Goal: Transaction & Acquisition: Subscribe to service/newsletter

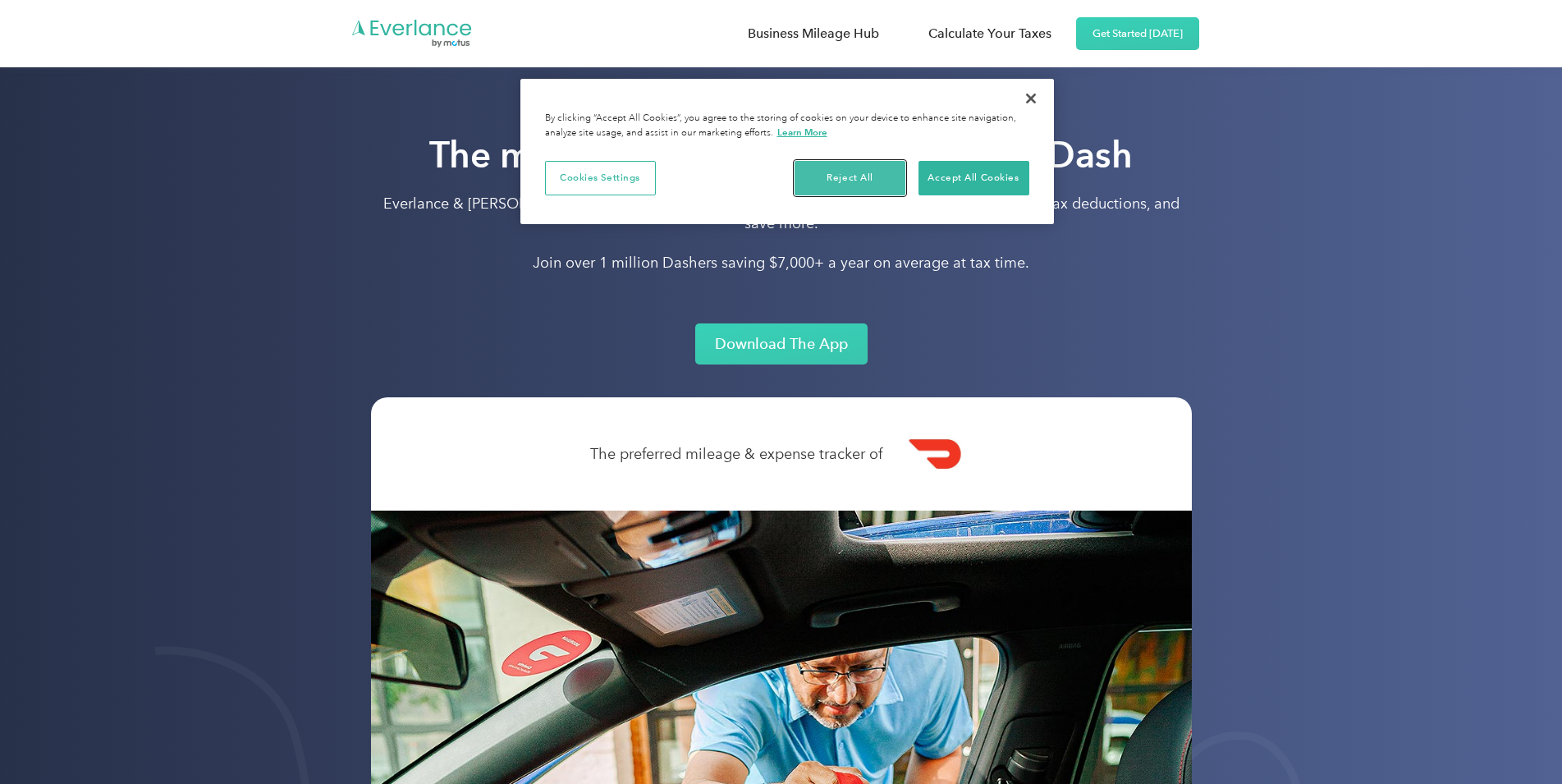
click at [880, 172] on button "Reject All" at bounding box center [850, 178] width 110 height 34
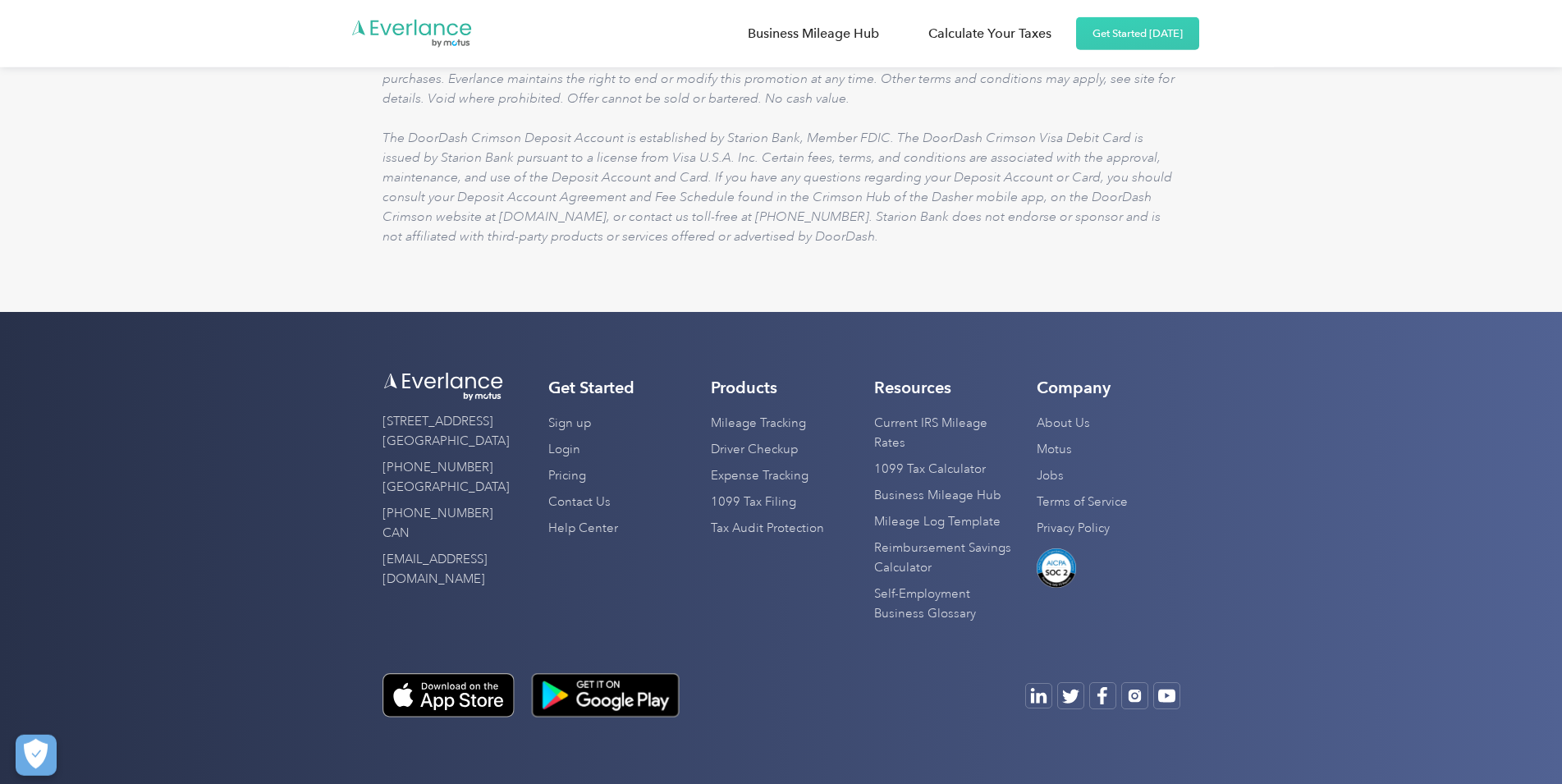
scroll to position [6589, 0]
click at [549, 489] on link "Pricing" at bounding box center [568, 475] width 38 height 26
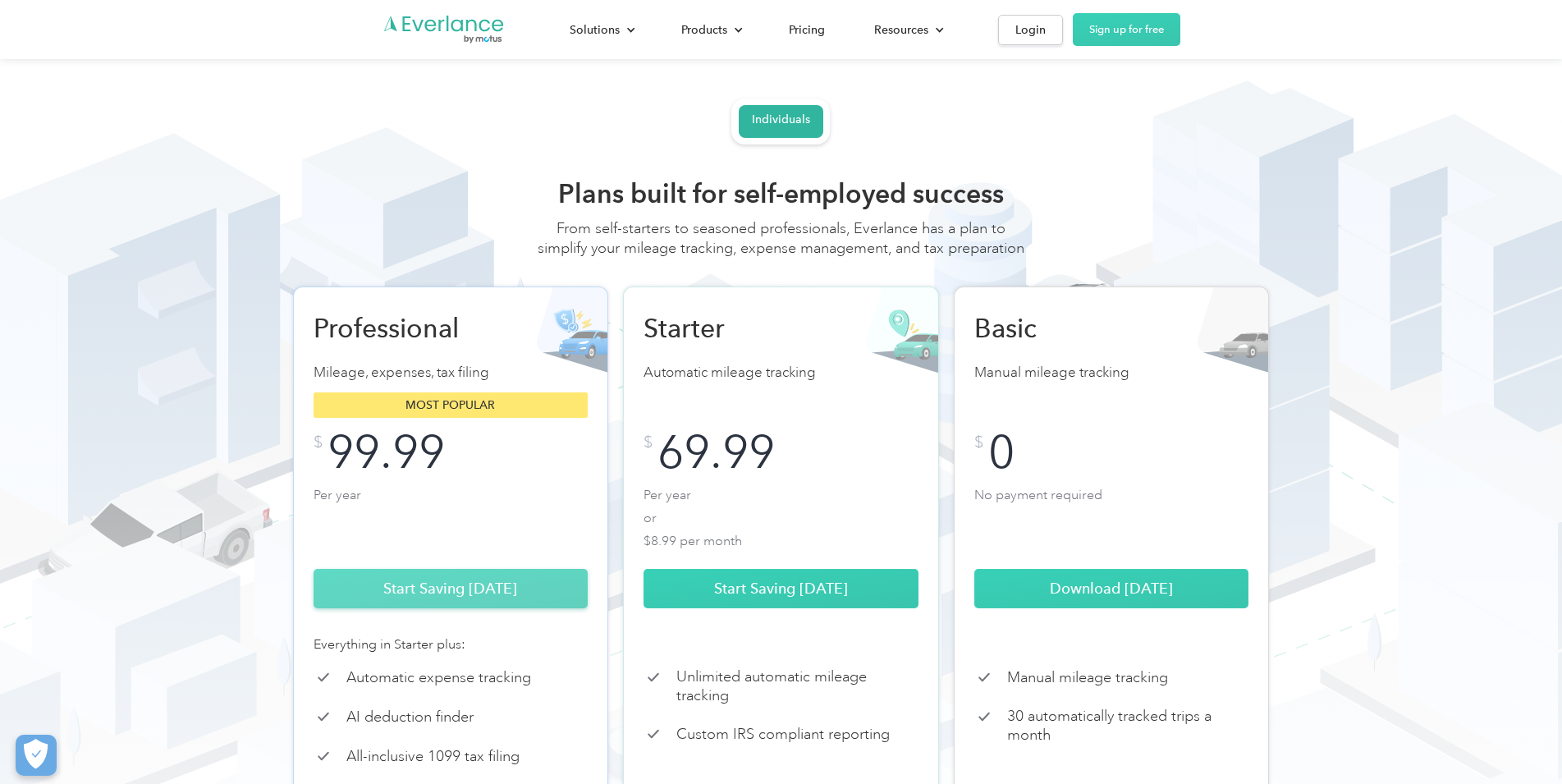
click at [486, 598] on link "Start Saving [DATE]" at bounding box center [451, 588] width 275 height 40
